Goal: Information Seeking & Learning: Learn about a topic

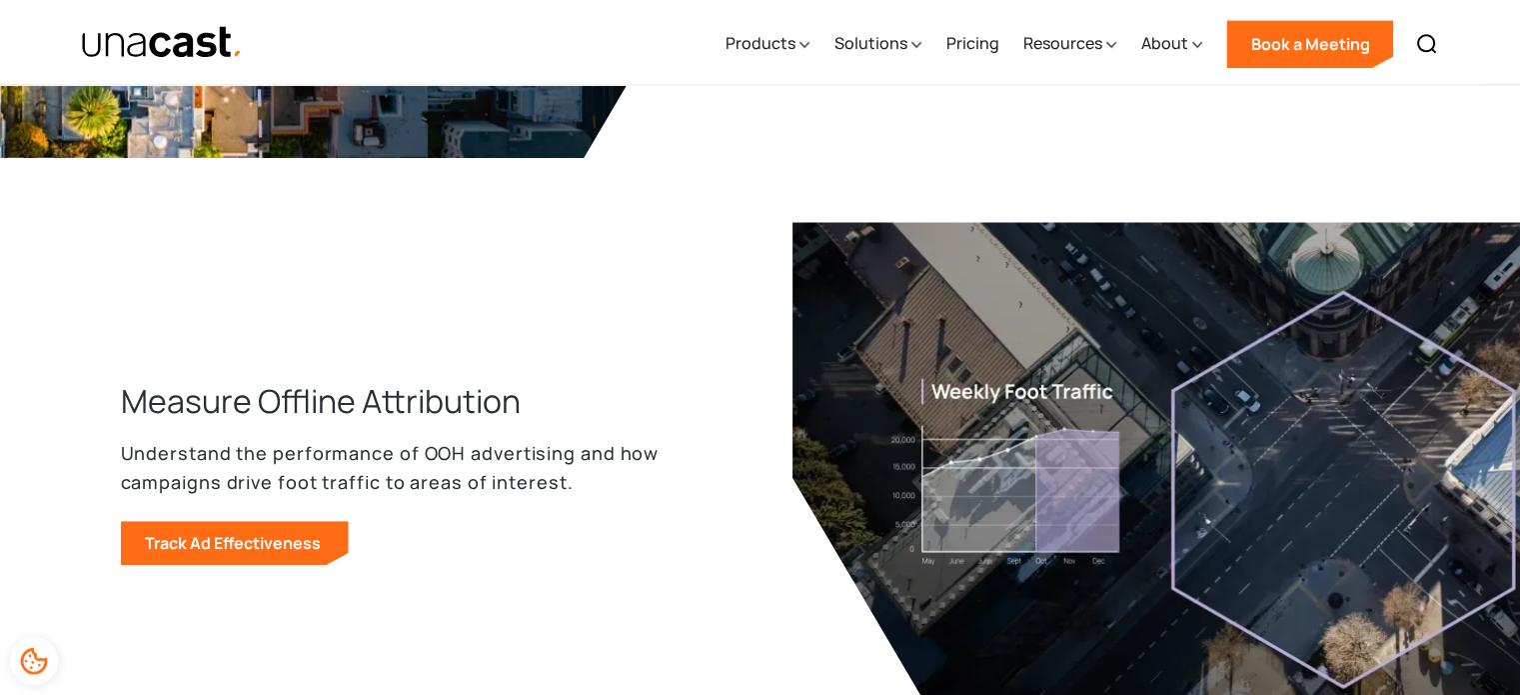
scroll to position [2446, 0]
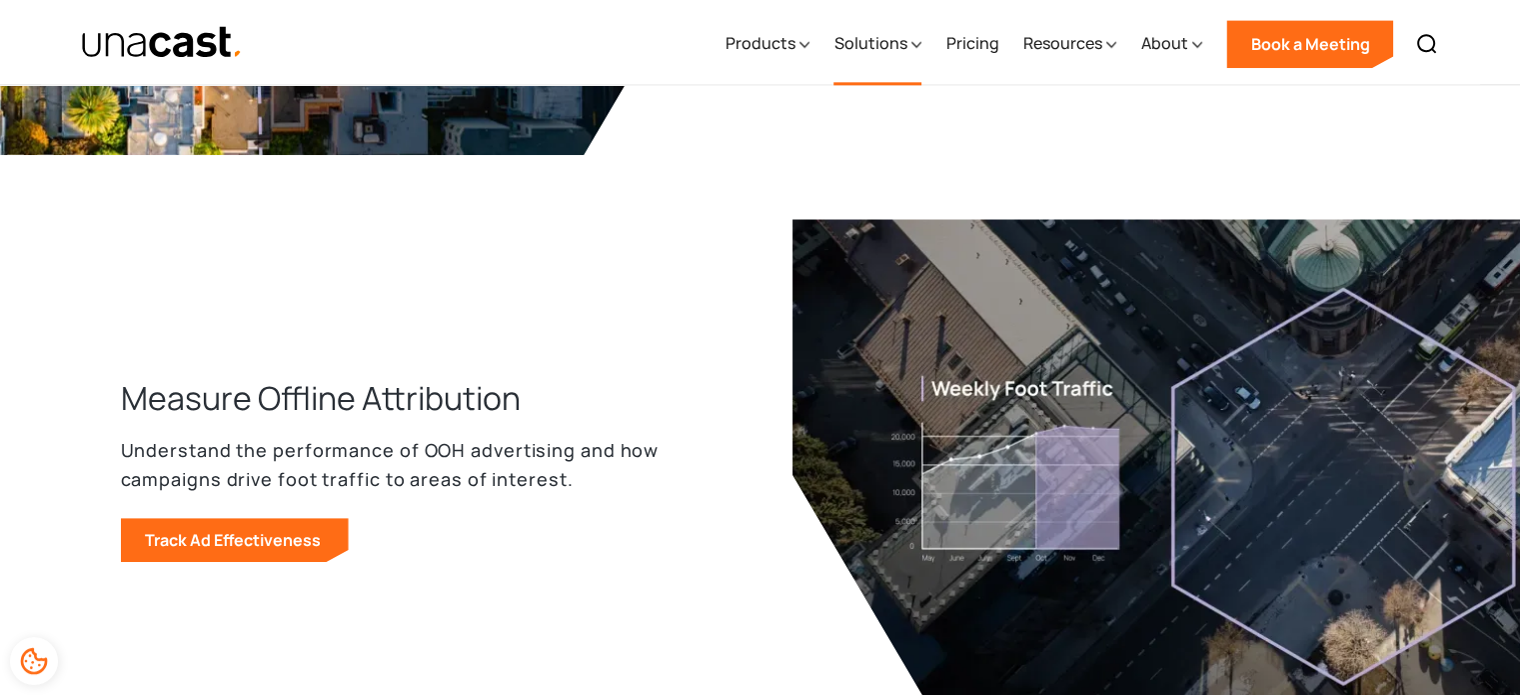
click at [853, 35] on div "Solutions" at bounding box center [870, 43] width 73 height 24
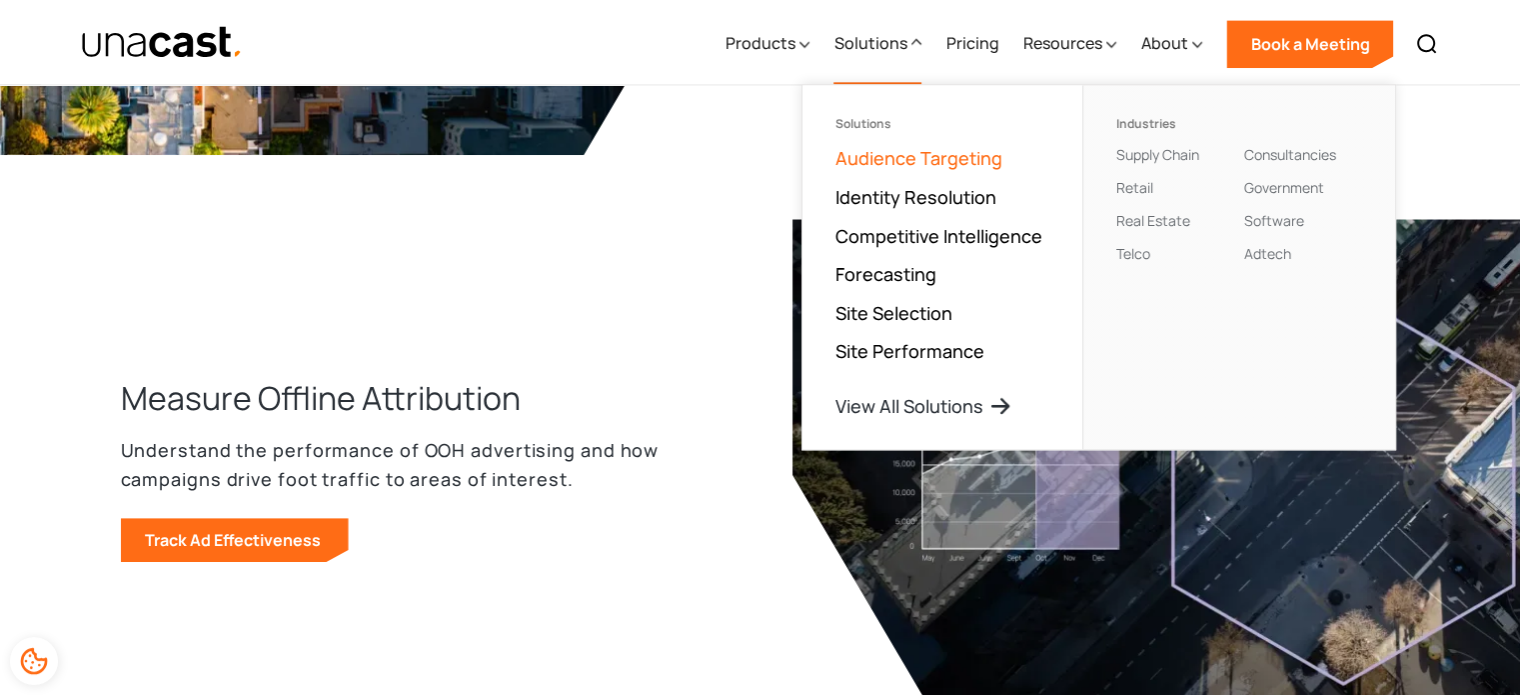
click at [882, 147] on link "Audience Targeting" at bounding box center [918, 158] width 167 height 24
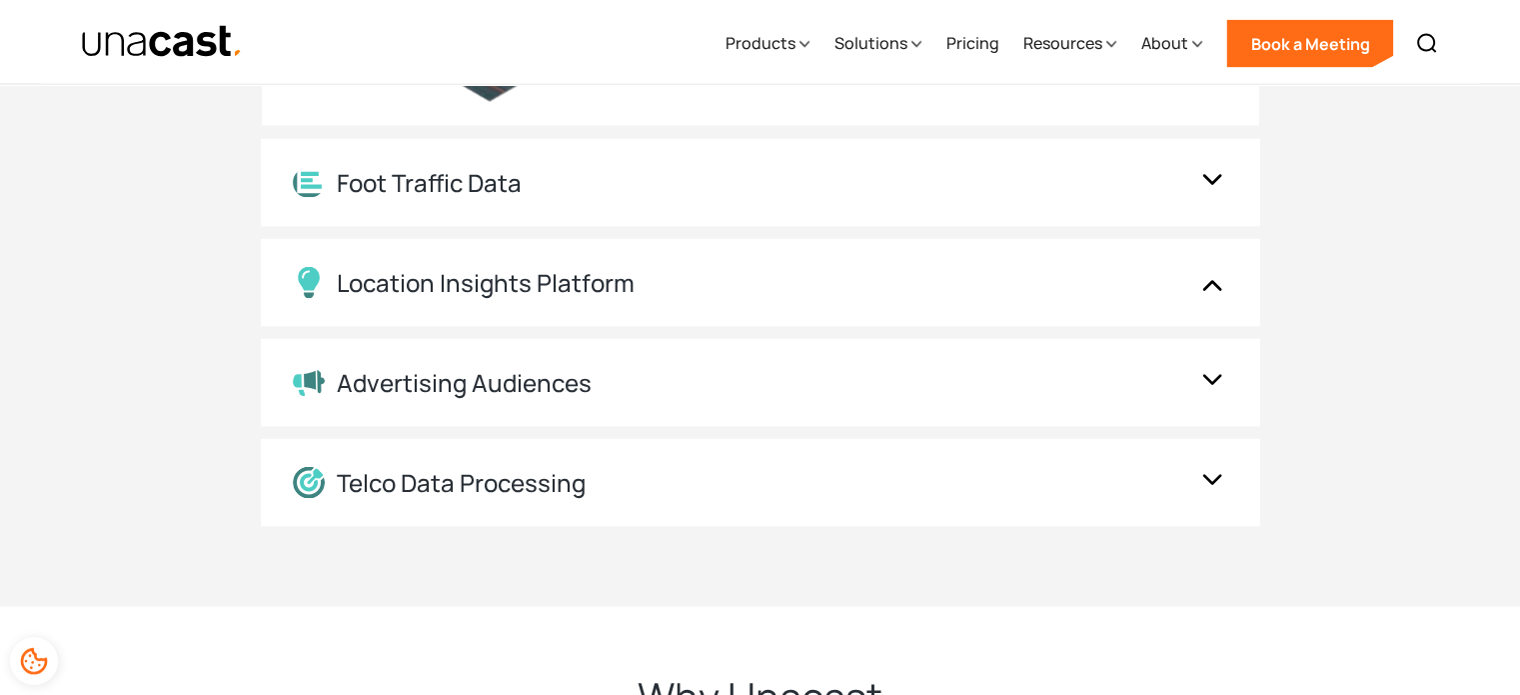
scroll to position [3986, 0]
click at [888, 159] on div "Foot Traffic Data" at bounding box center [761, 183] width 1000 height 88
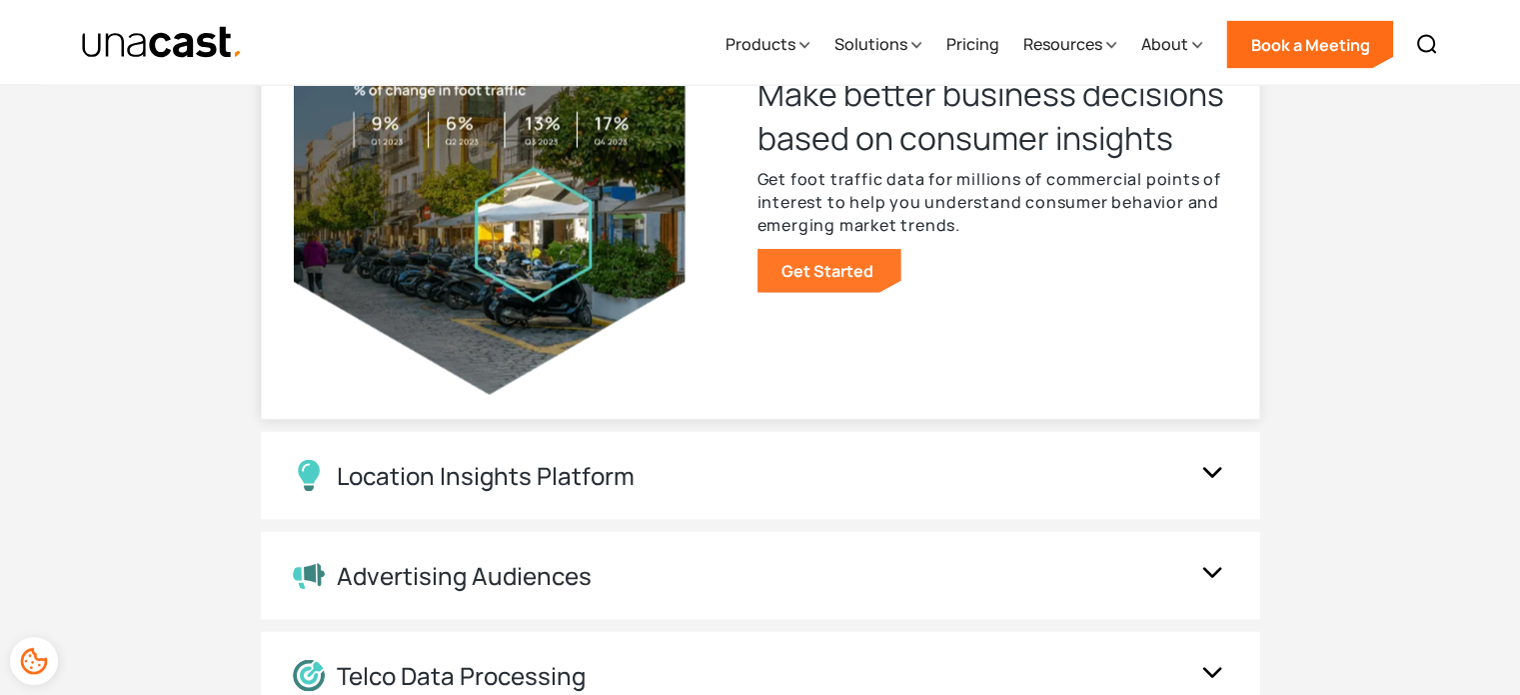
scroll to position [3786, 0]
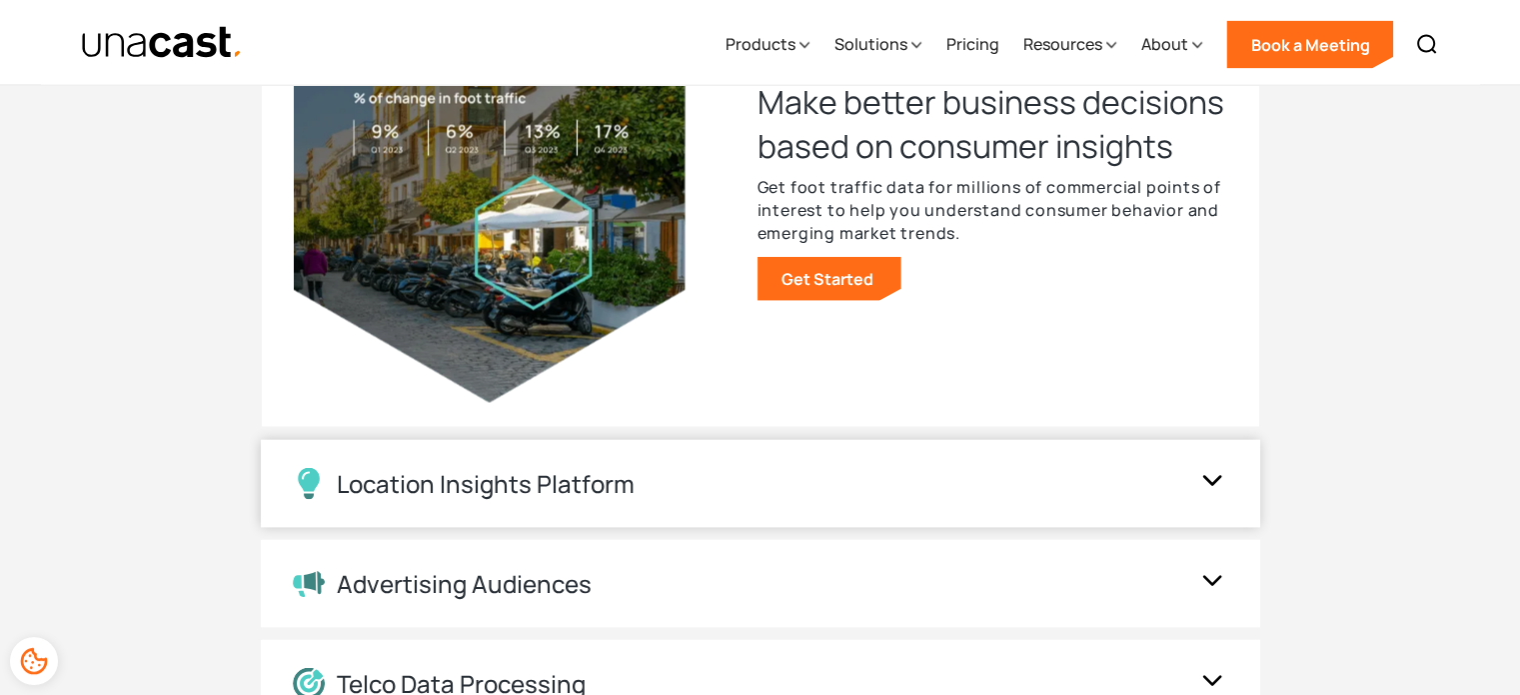
click at [840, 487] on div "Location Insights Platform" at bounding box center [741, 483] width 896 height 32
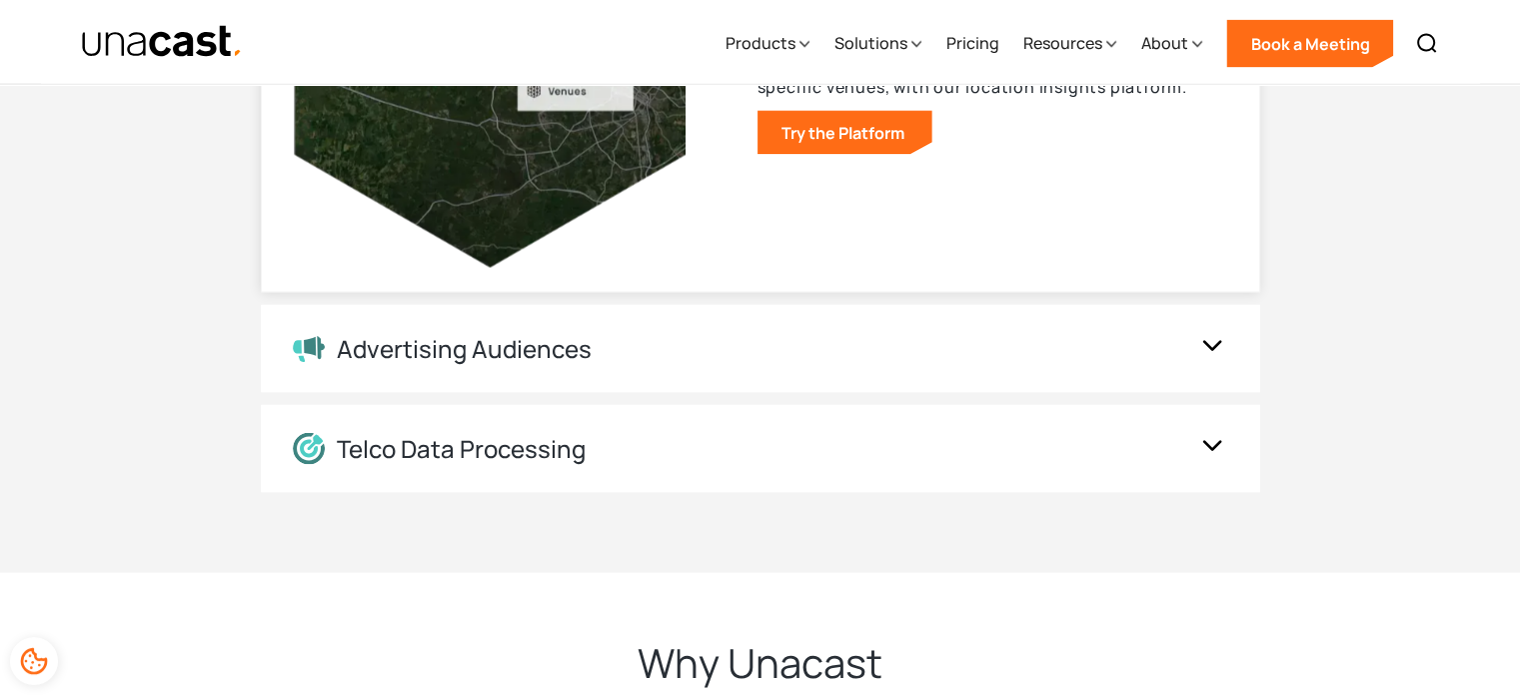
scroll to position [4018, 0]
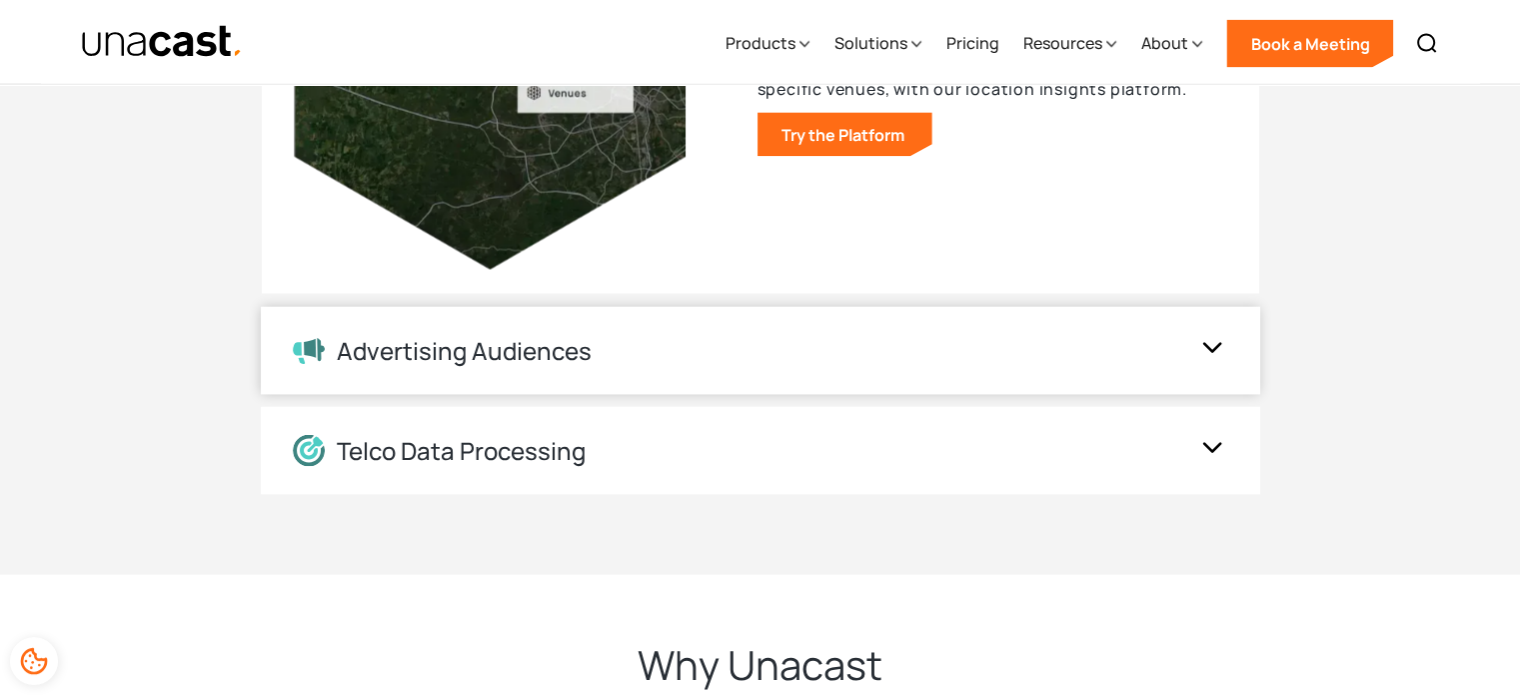
click at [774, 365] on div "Advertising Audiences" at bounding box center [761, 351] width 1000 height 88
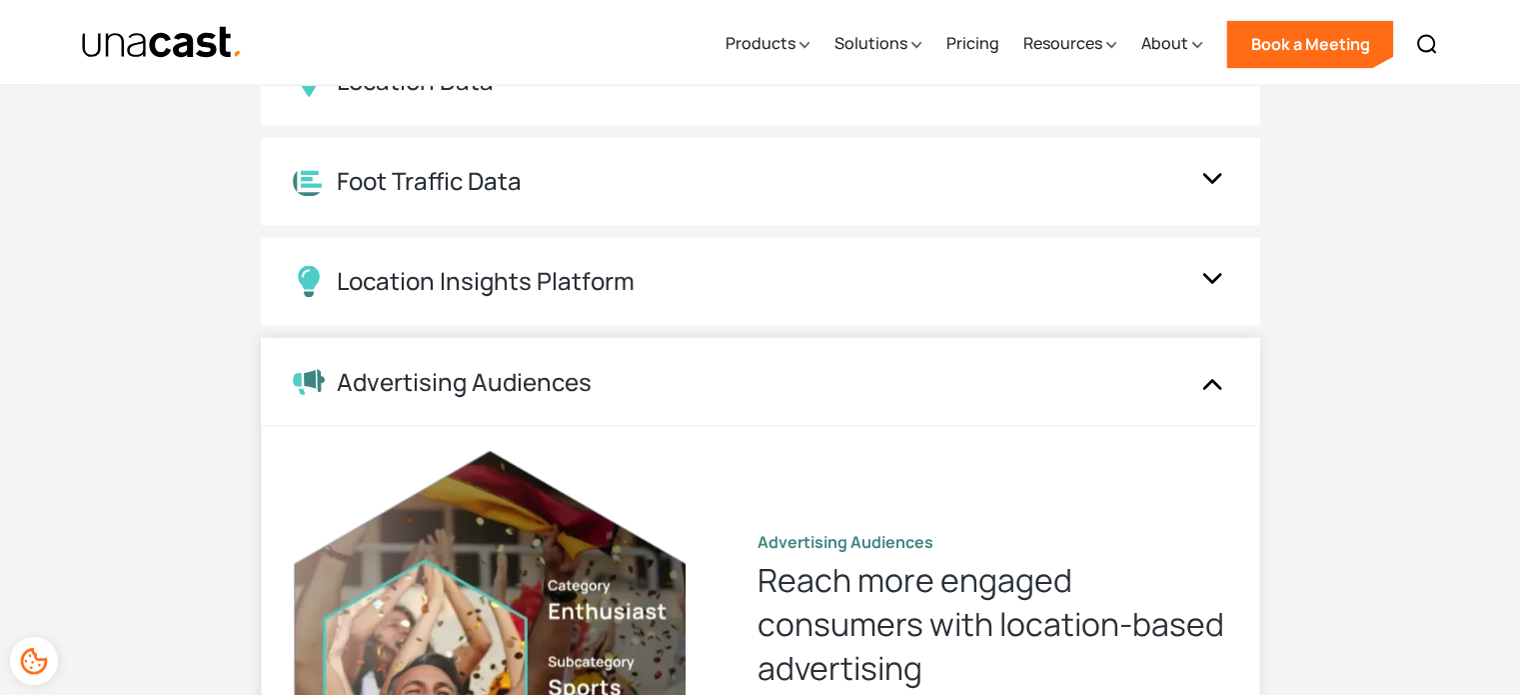
scroll to position [3434, 0]
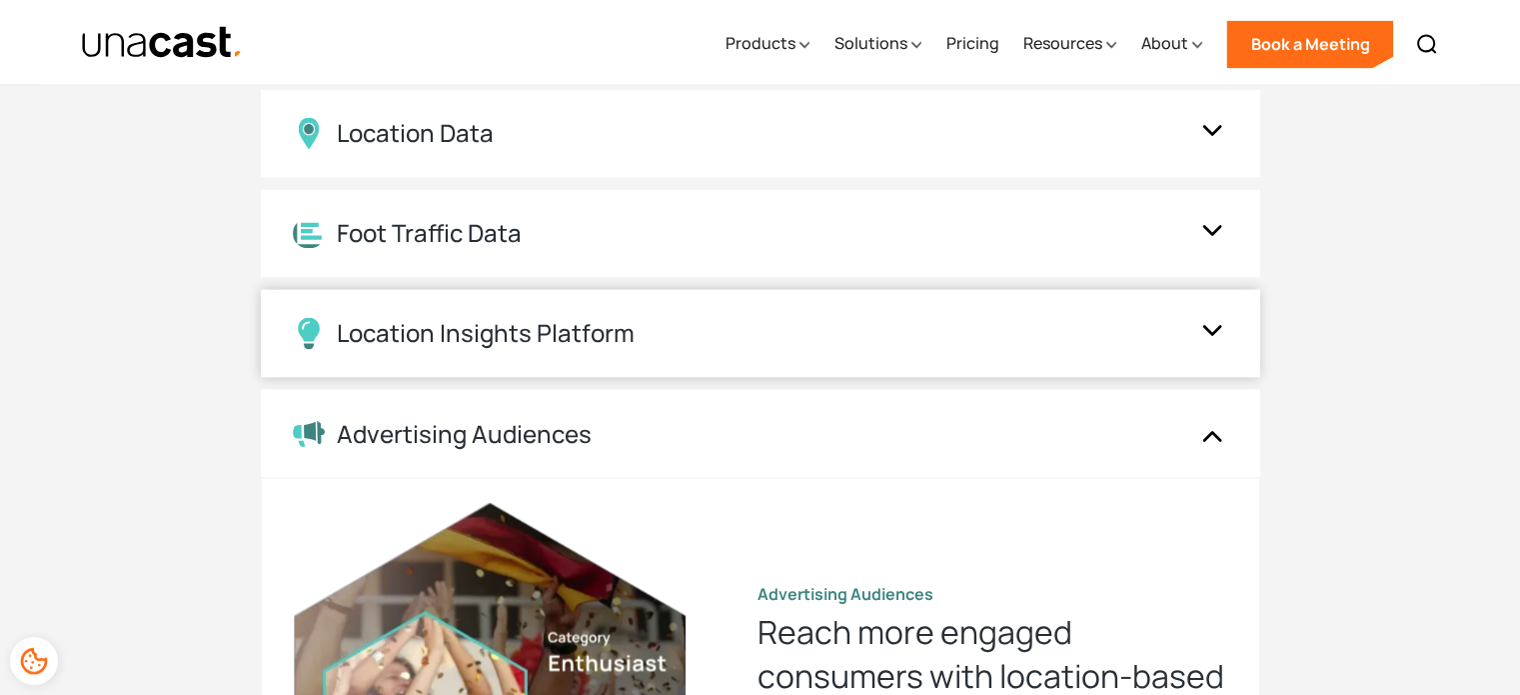
click at [770, 356] on div "Location Insights Platform" at bounding box center [761, 333] width 1000 height 88
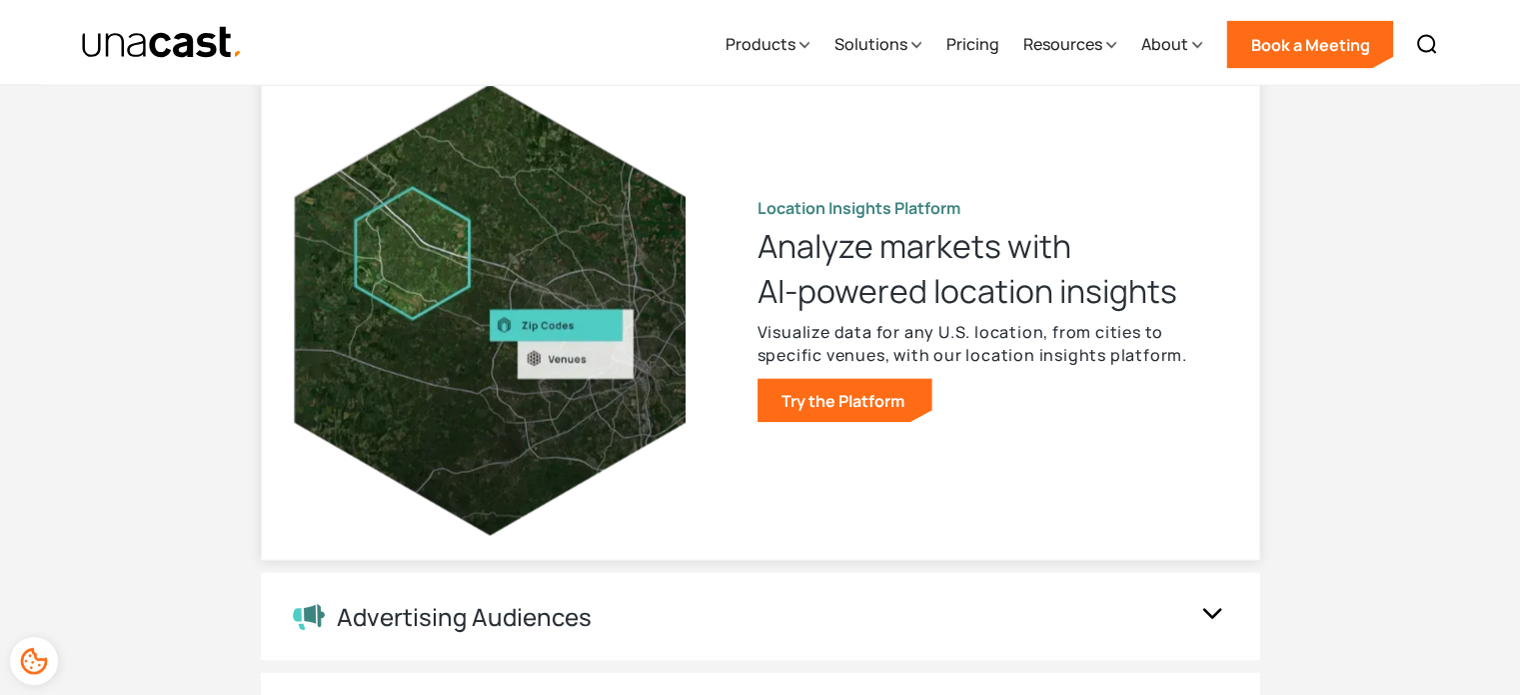
scroll to position [3754, 0]
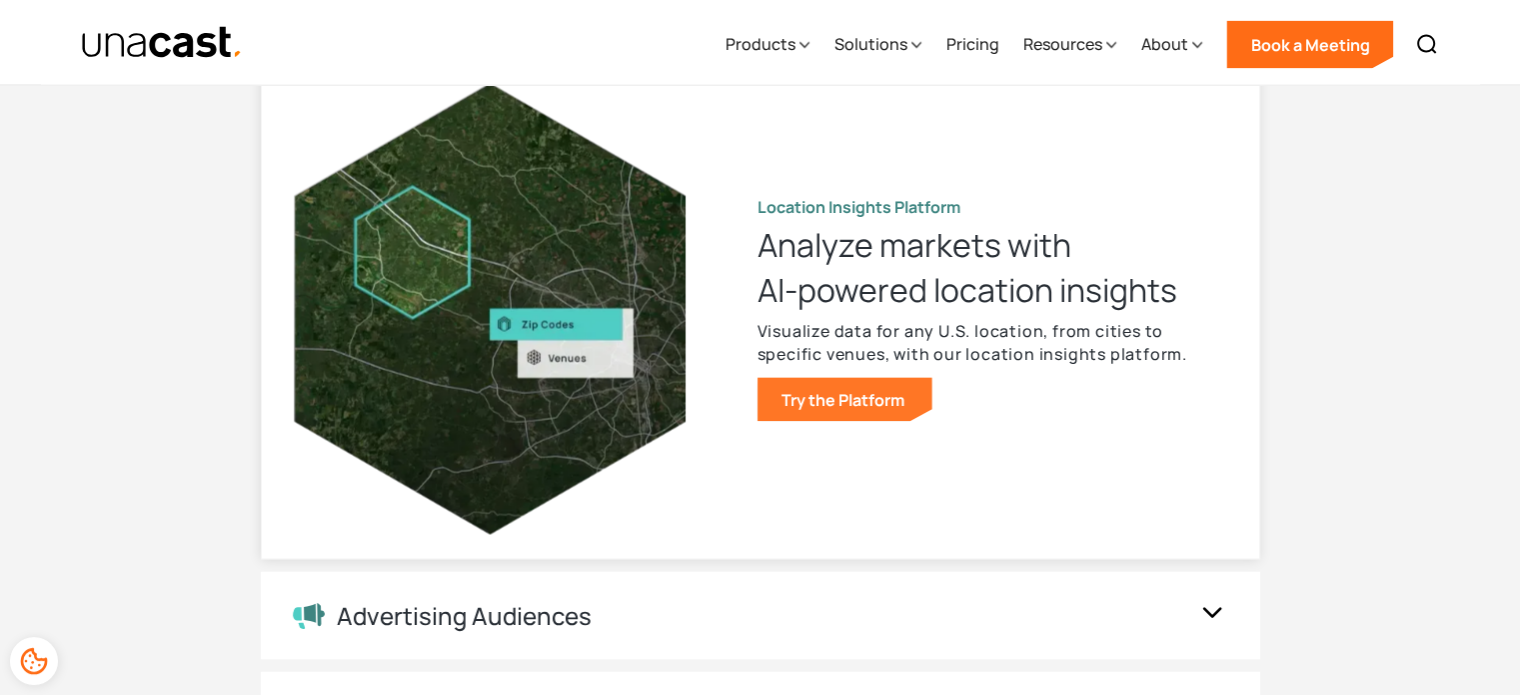
click at [832, 414] on link "Try the Platform" at bounding box center [845, 399] width 175 height 44
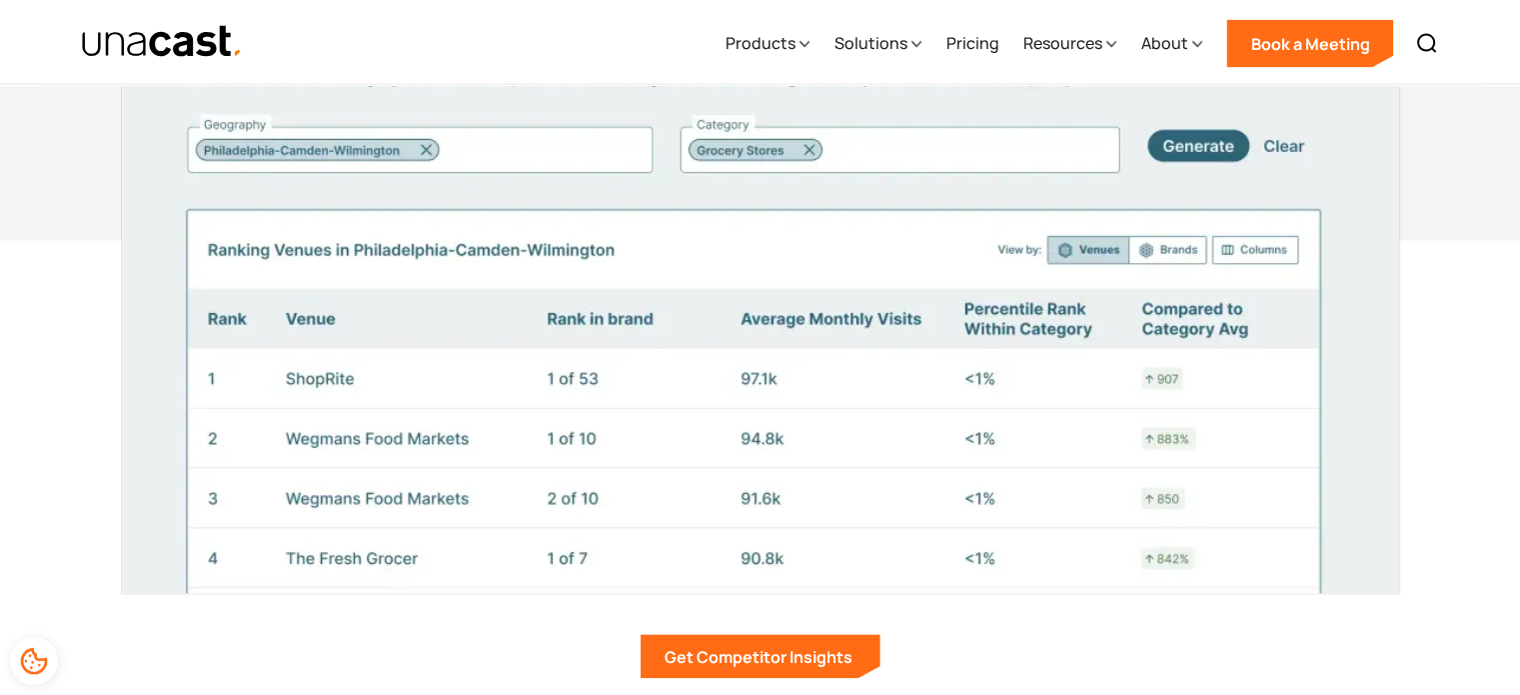
scroll to position [3961, 0]
